Goal: Task Accomplishment & Management: Use online tool/utility

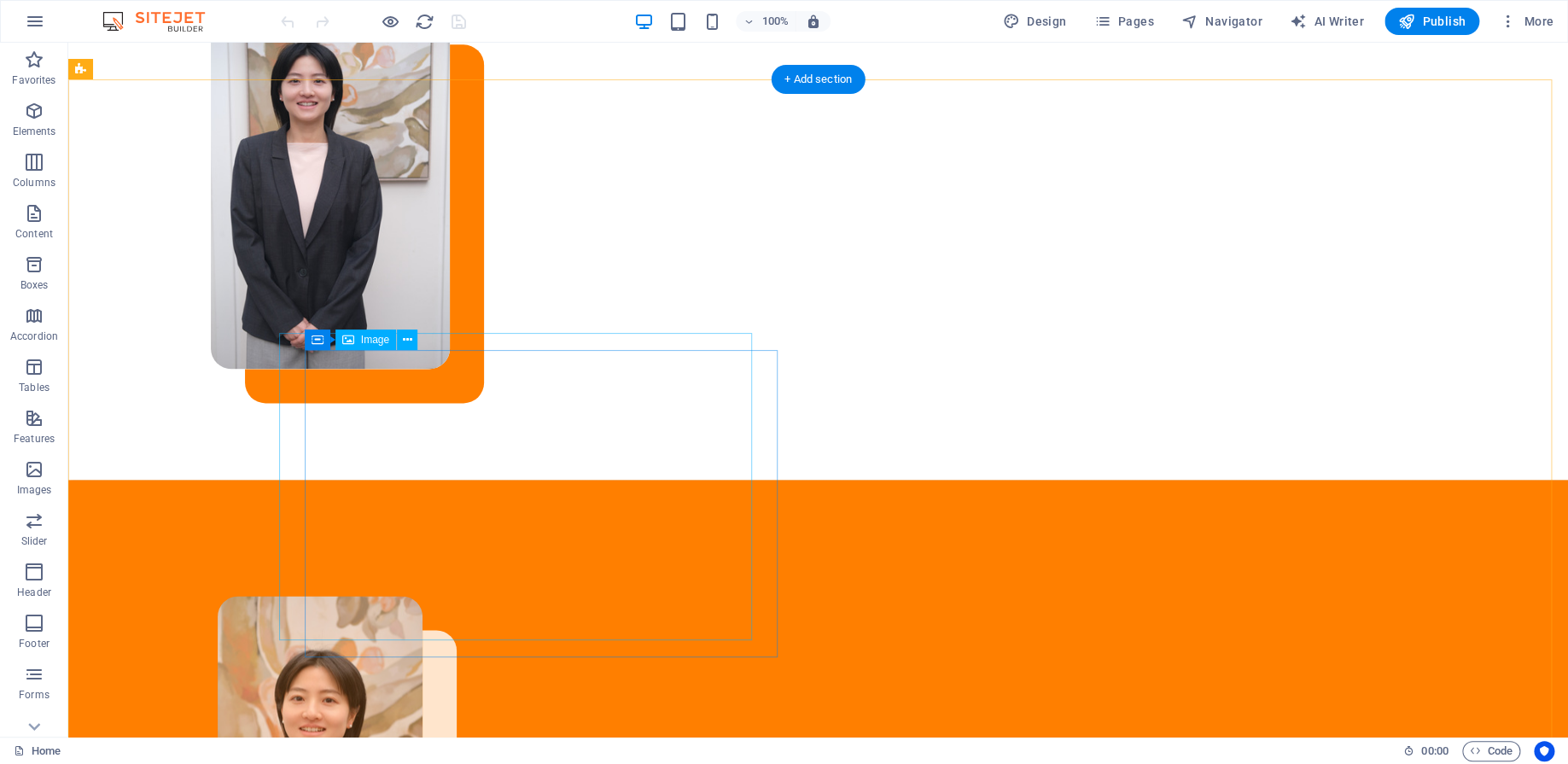
scroll to position [1494, 0]
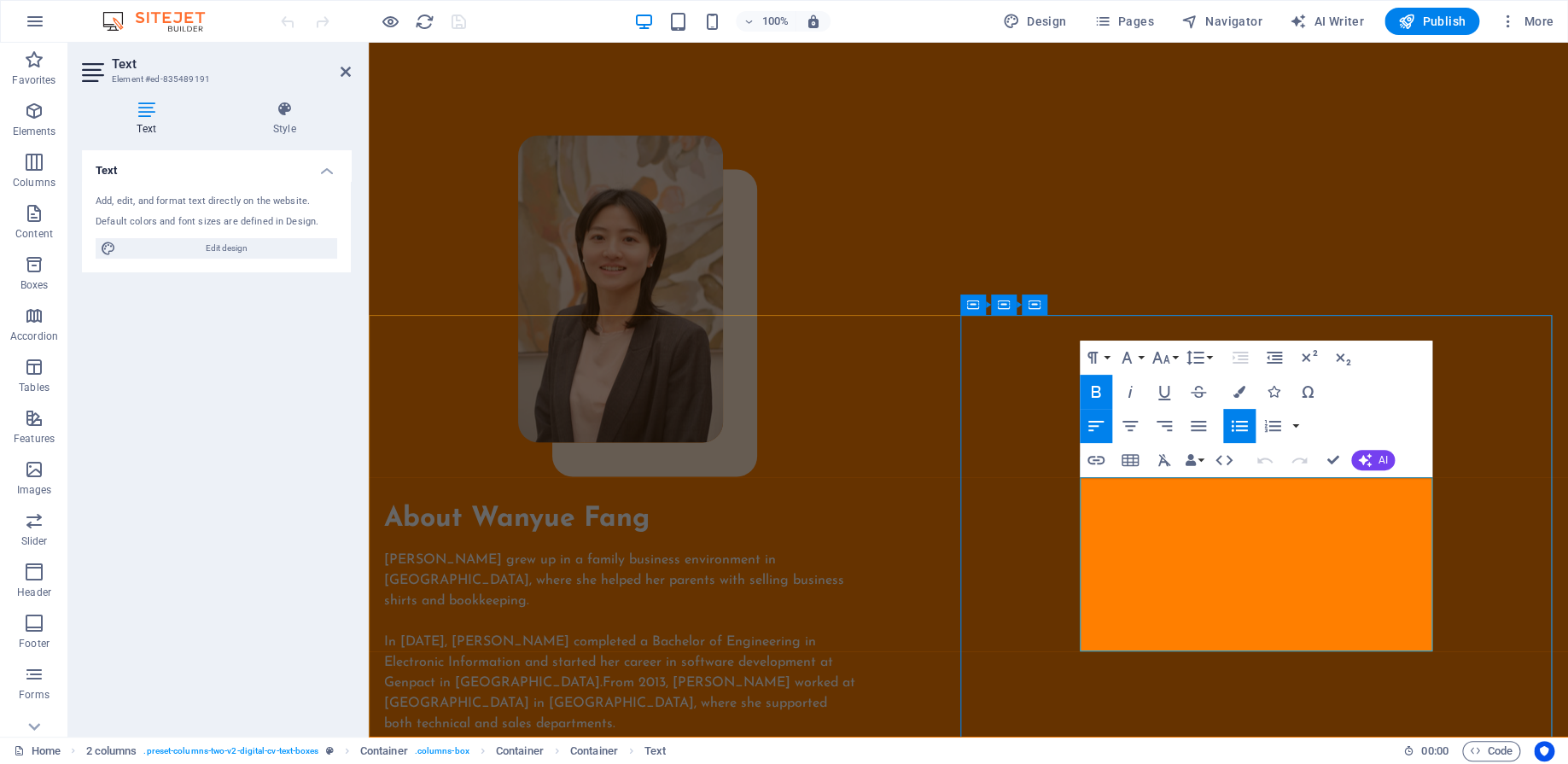
drag, startPoint x: 1332, startPoint y: 498, endPoint x: 1199, endPoint y: 499, distance: 133.0
drag, startPoint x: 1227, startPoint y: 494, endPoint x: 1339, endPoint y: 488, distance: 112.2
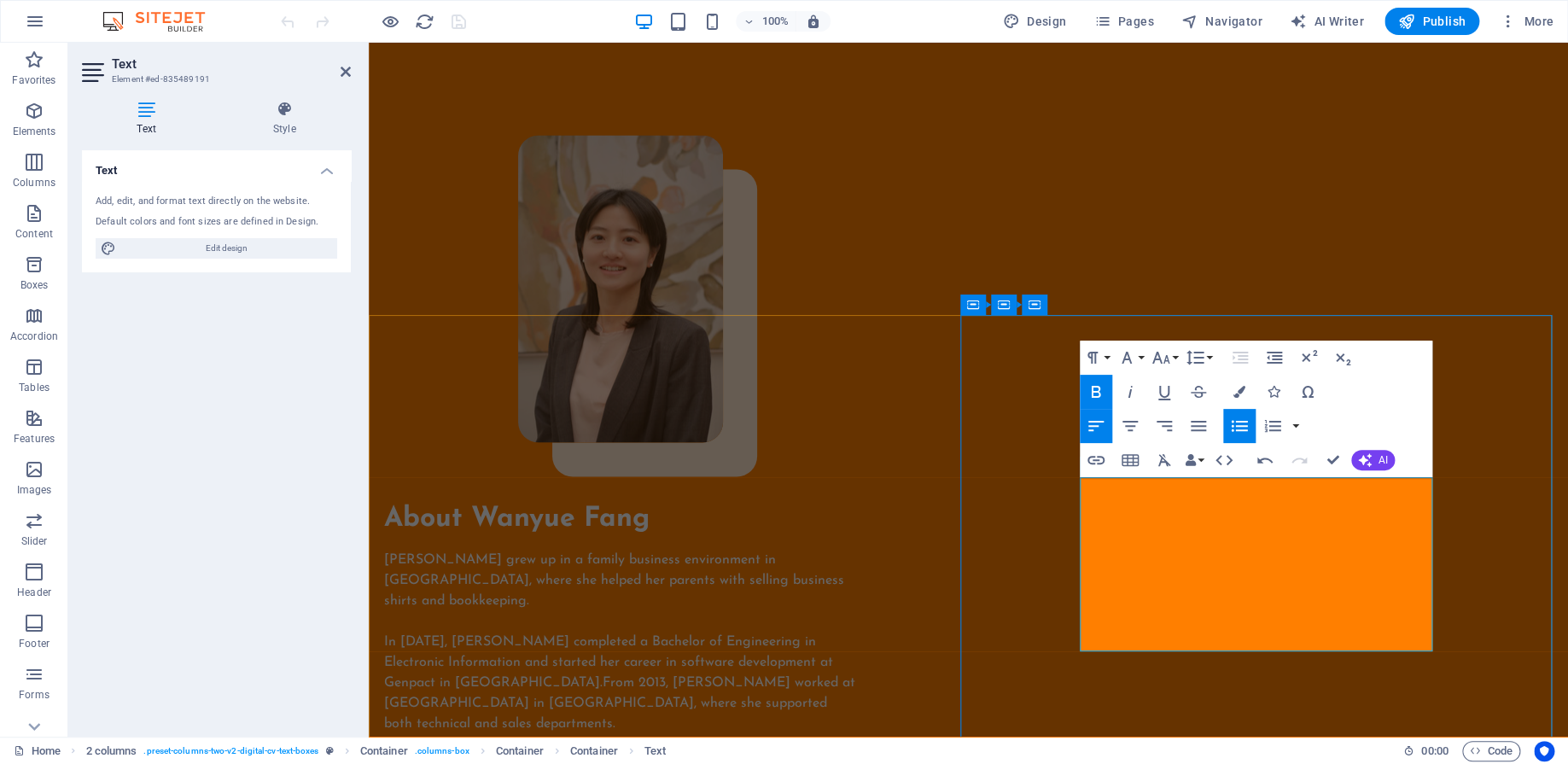
drag, startPoint x: 1339, startPoint y: 493, endPoint x: 1101, endPoint y: 485, distance: 238.1
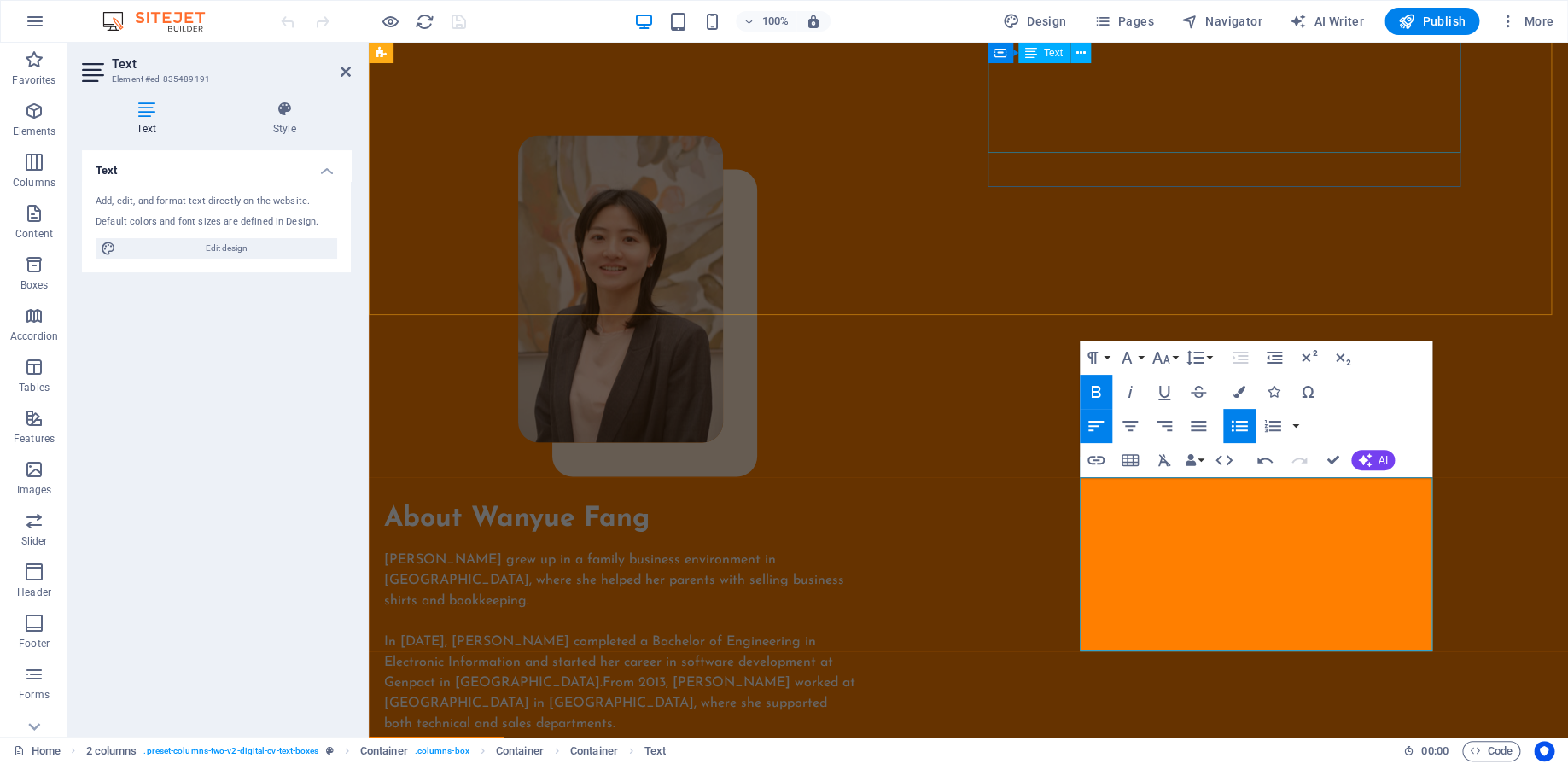
copy strong "Bookkeeping - Xero, MYOB, Reckon"
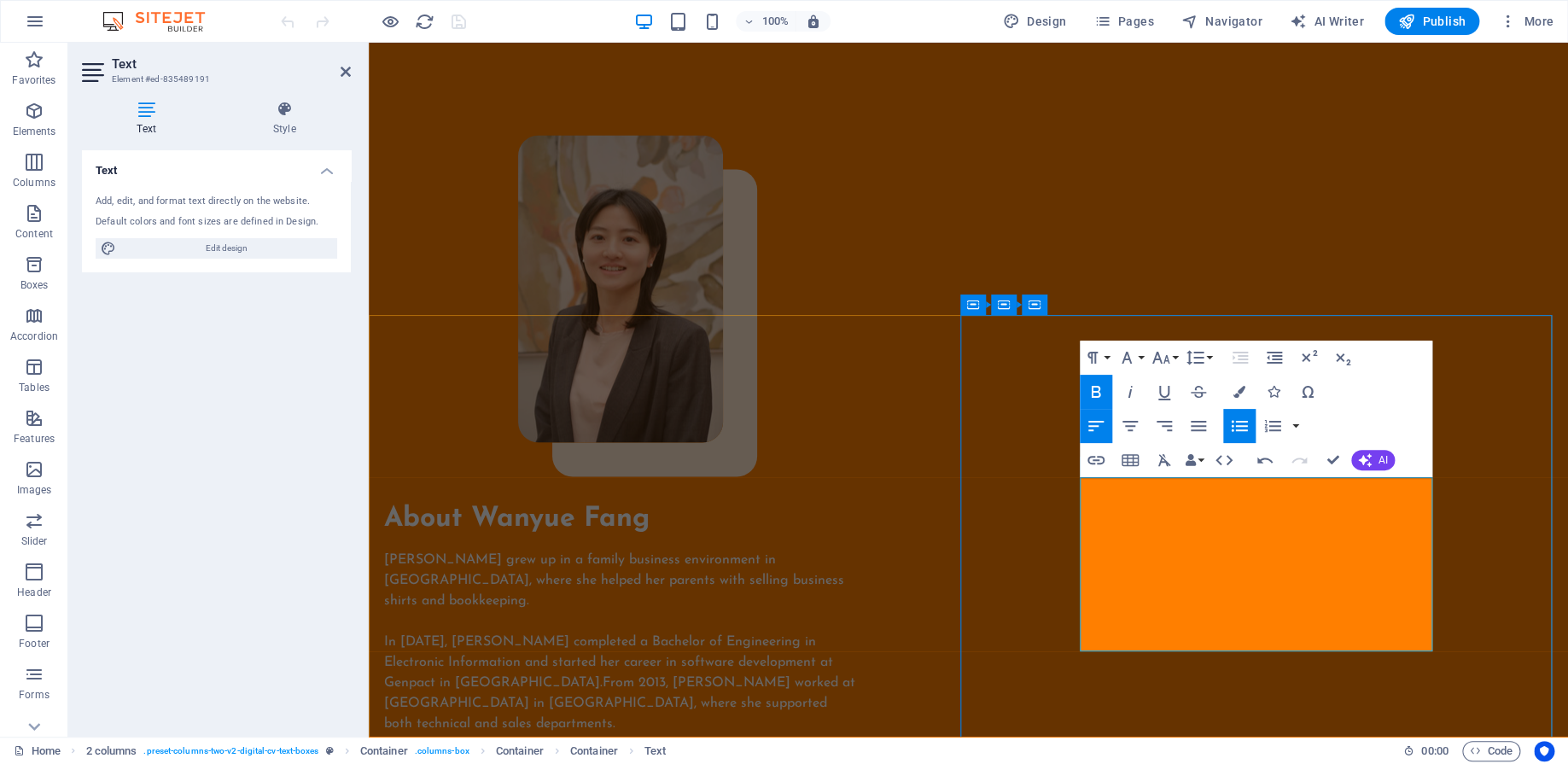
drag, startPoint x: 1276, startPoint y: 495, endPoint x: 1333, endPoint y: 499, distance: 57.1
drag, startPoint x: 1286, startPoint y: 490, endPoint x: 1197, endPoint y: 496, distance: 89.2
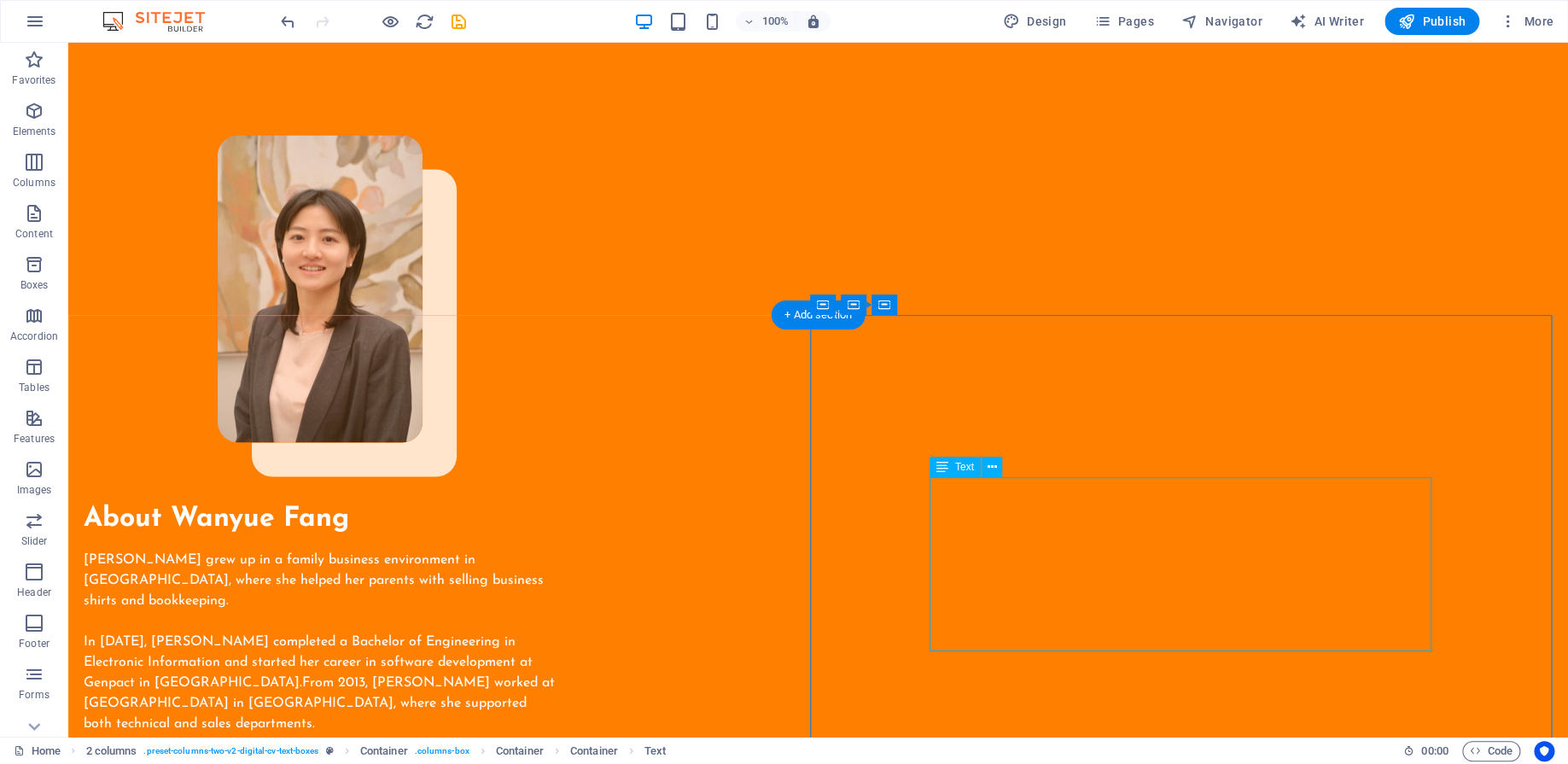
drag, startPoint x: 1029, startPoint y: 517, endPoint x: 730, endPoint y: 517, distance: 299.0
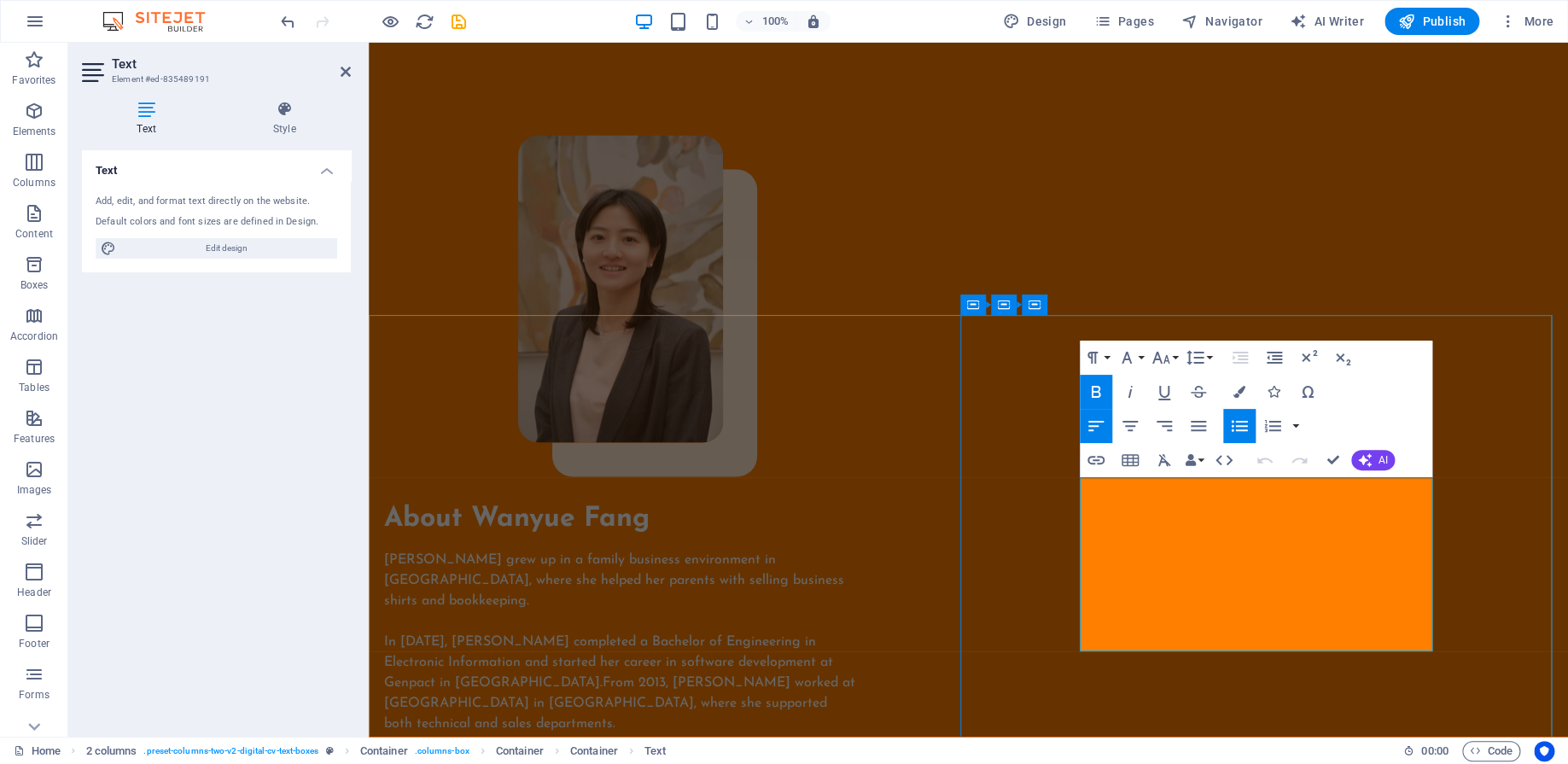
drag, startPoint x: 1187, startPoint y: 493, endPoint x: 1270, endPoint y: 539, distance: 94.9
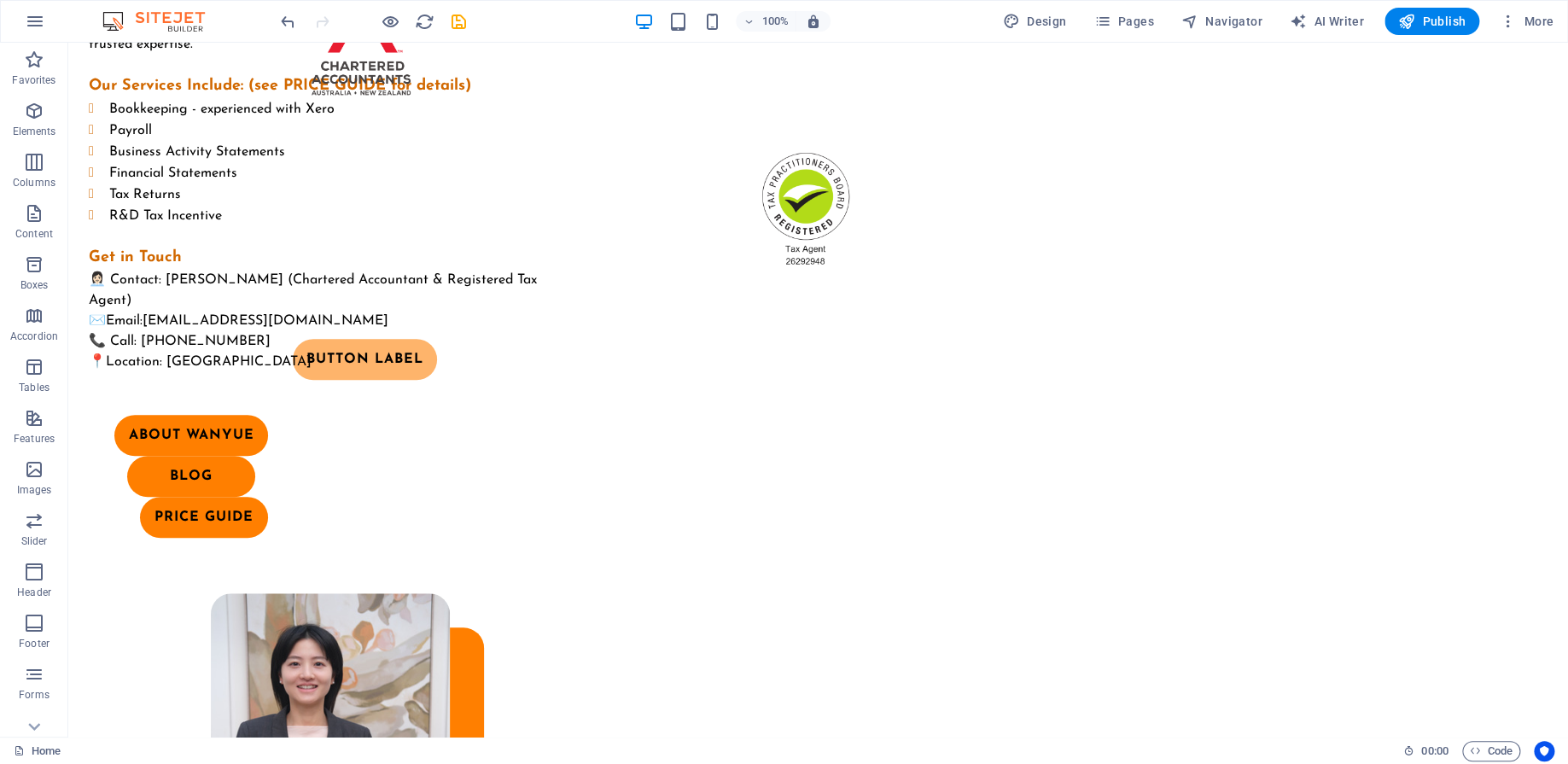
scroll to position [0, 0]
